Goal: Task Accomplishment & Management: Manage account settings

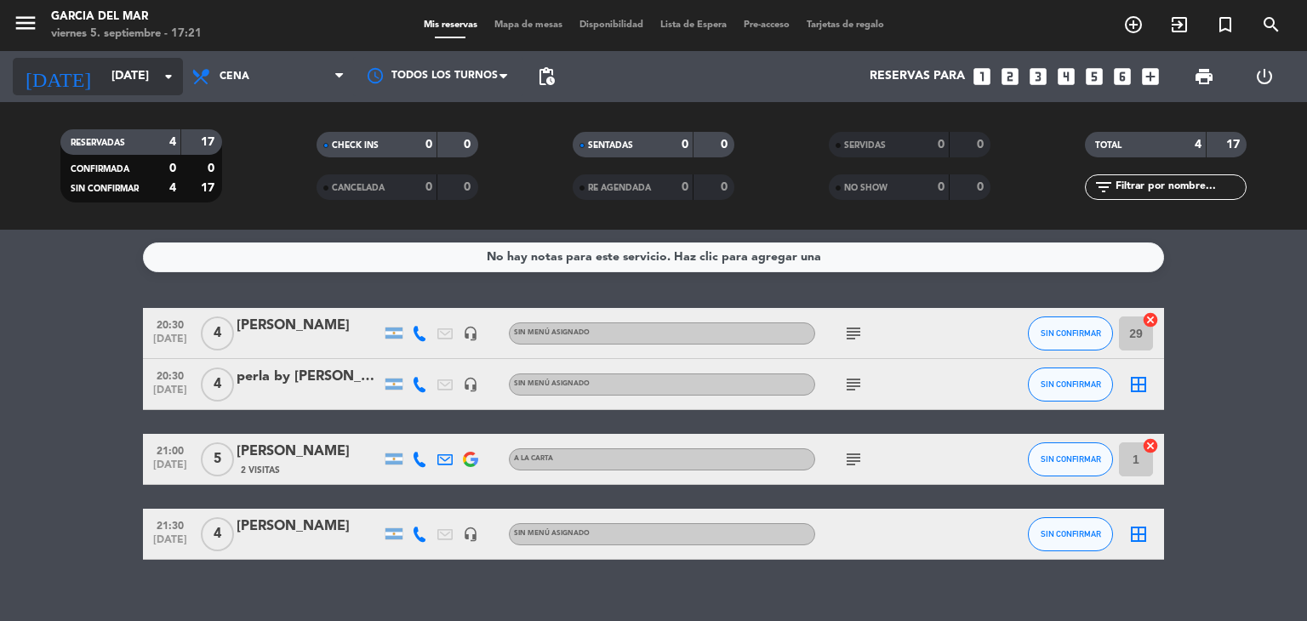
click at [163, 72] on icon "arrow_drop_down" at bounding box center [168, 76] width 20 height 20
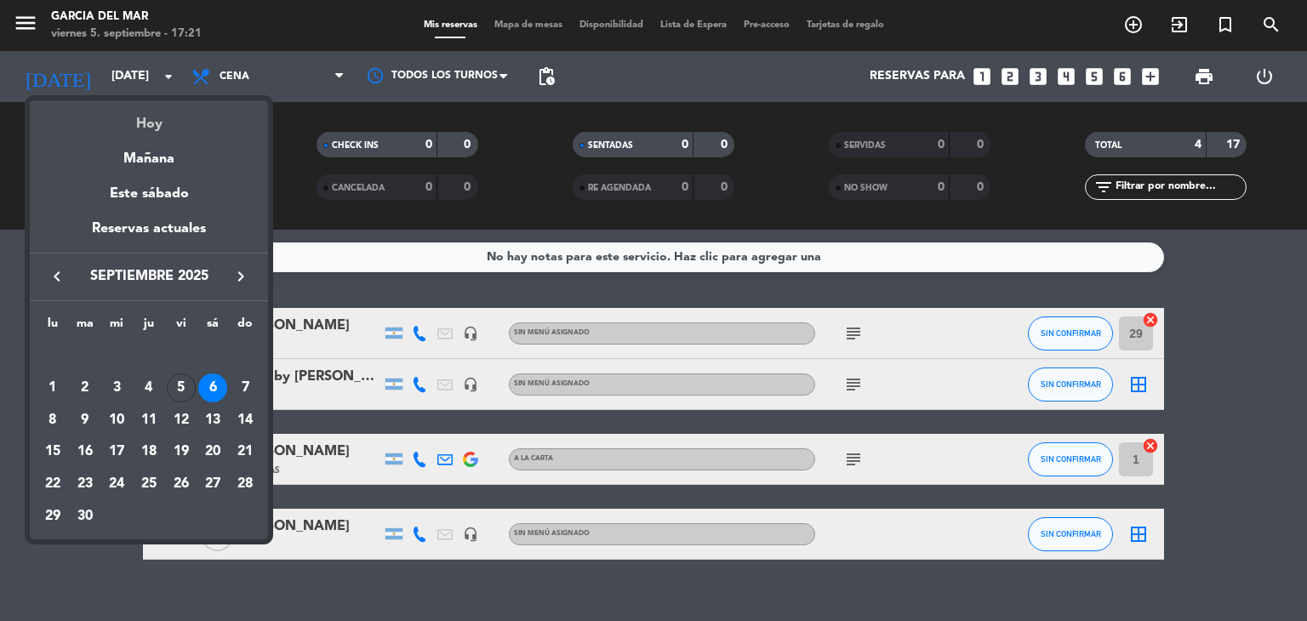
click at [146, 125] on div "Hoy" at bounding box center [149, 117] width 238 height 35
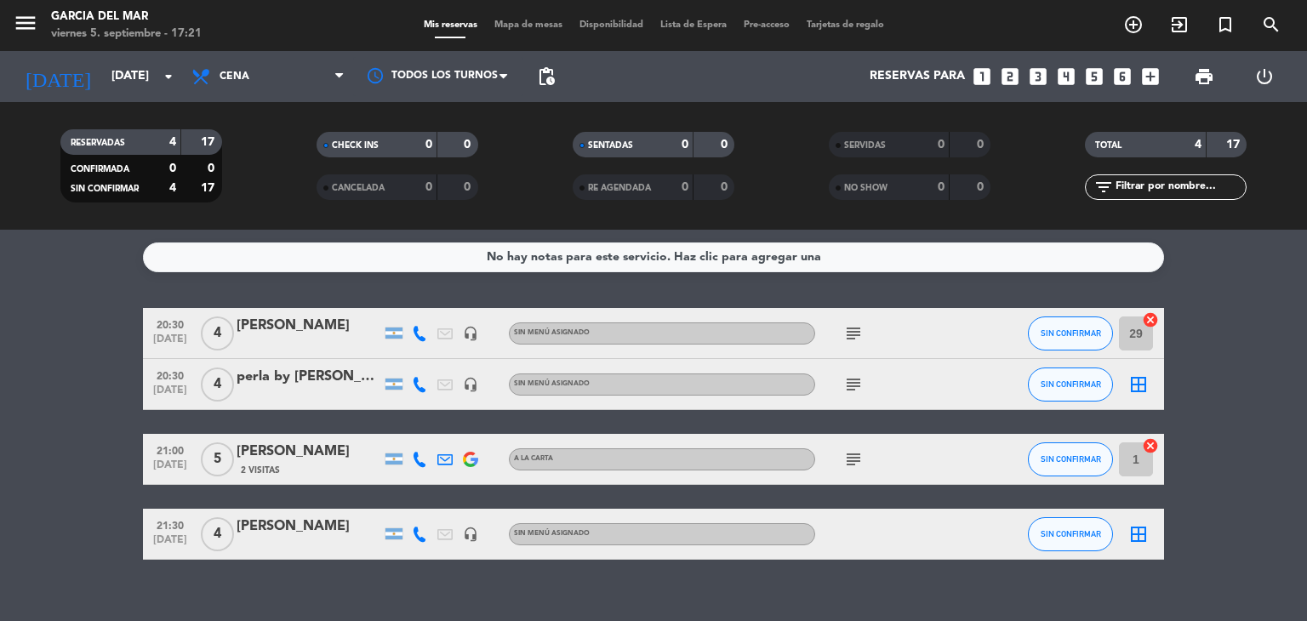
type input "[DATE]"
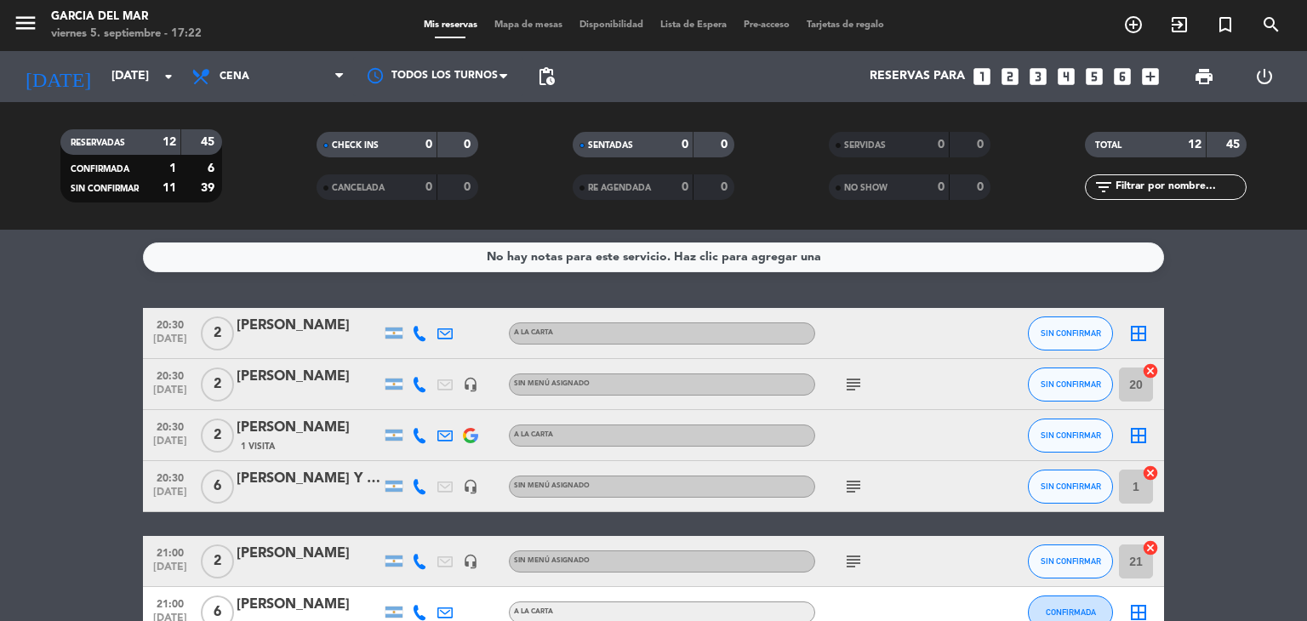
click at [681, 287] on div "No hay notas para este servicio. Haz clic para agregar una 20:30 [DATE] 2 [PERS…" at bounding box center [653, 425] width 1307 height 391
click at [685, 287] on div "No hay notas para este servicio. Haz clic para agregar una 20:30 [DATE] 2 [PERS…" at bounding box center [653, 425] width 1307 height 391
click at [1282, 306] on div "No hay notas para este servicio. Haz clic para agregar una 20:30 [DATE] 2 [PERS…" at bounding box center [653, 425] width 1307 height 391
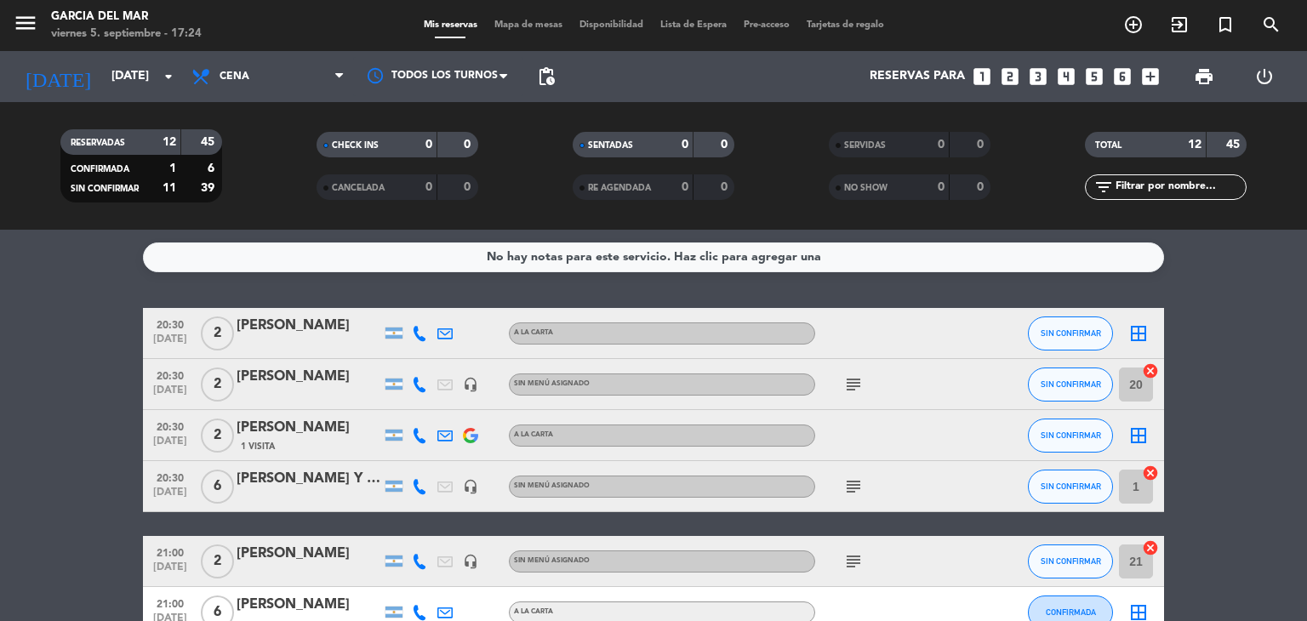
click at [333, 430] on div "[PERSON_NAME]" at bounding box center [309, 428] width 145 height 22
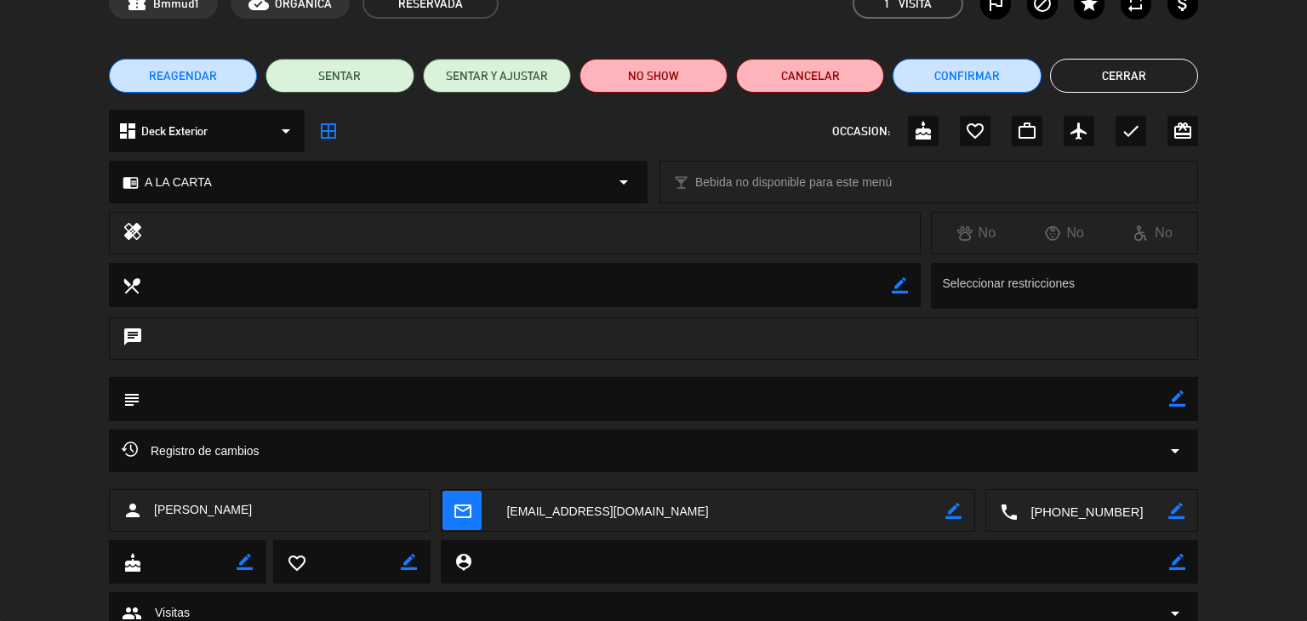
scroll to position [159, 0]
